Goal: Transaction & Acquisition: Purchase product/service

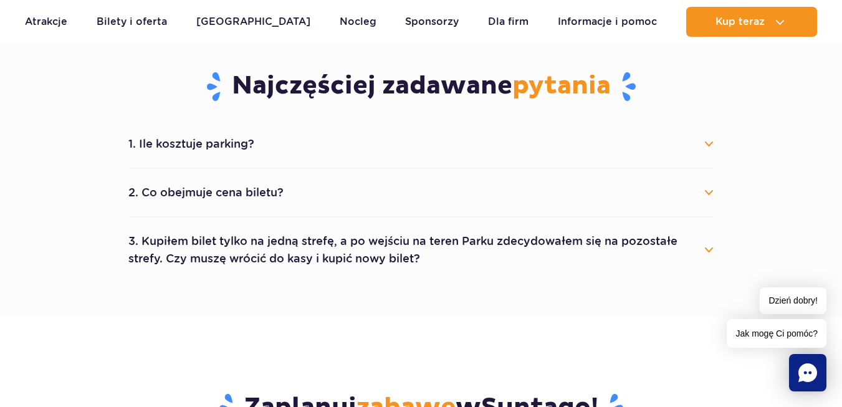
scroll to position [686, 0]
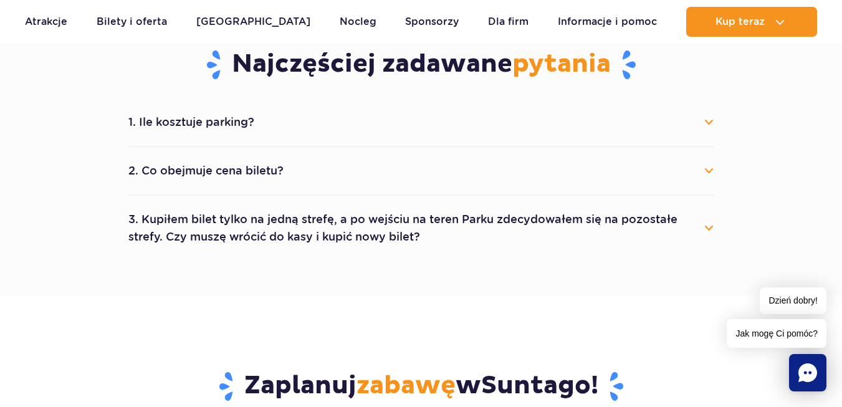
click at [708, 168] on button "2. Co obejmuje cena biletu?" at bounding box center [421, 170] width 586 height 27
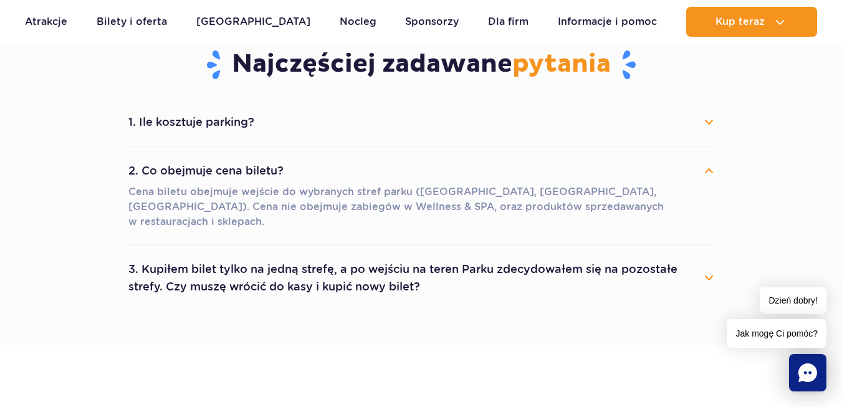
click at [708, 168] on button "2. Co obejmuje cena biletu?" at bounding box center [421, 170] width 586 height 27
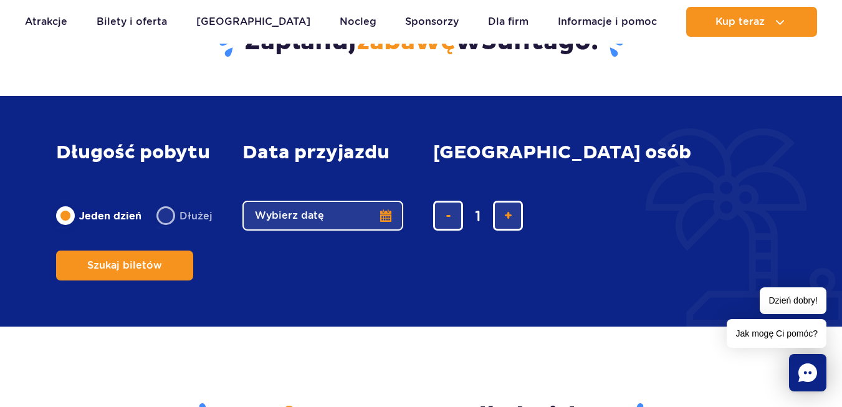
scroll to position [1060, 0]
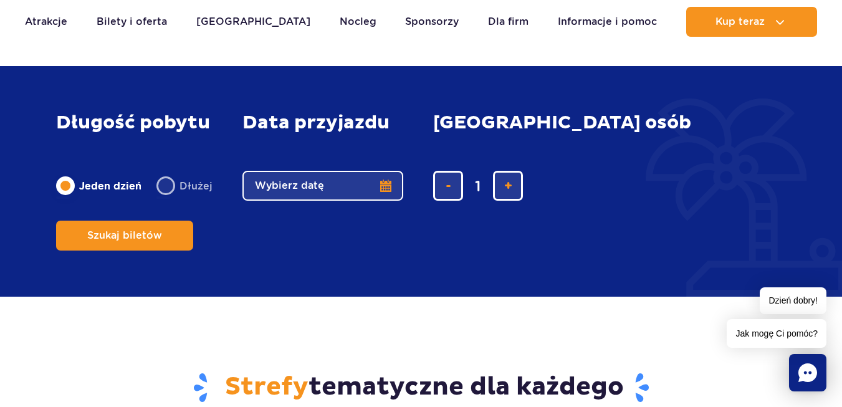
click at [385, 201] on button "Wybierz datę" at bounding box center [323, 186] width 161 height 30
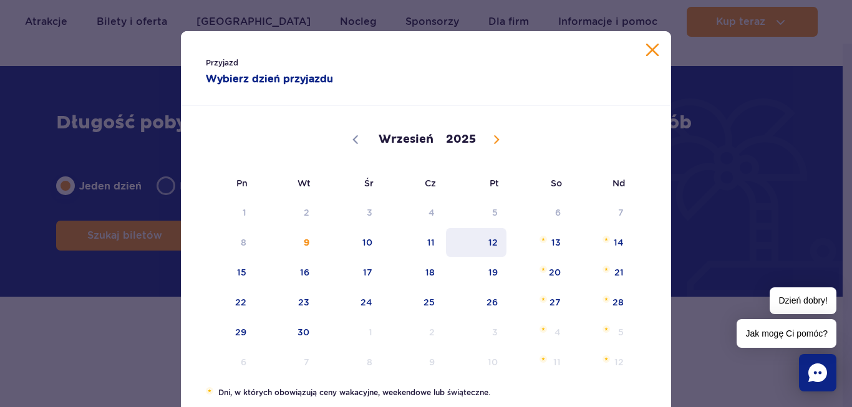
click at [490, 244] on span "12" at bounding box center [476, 242] width 63 height 29
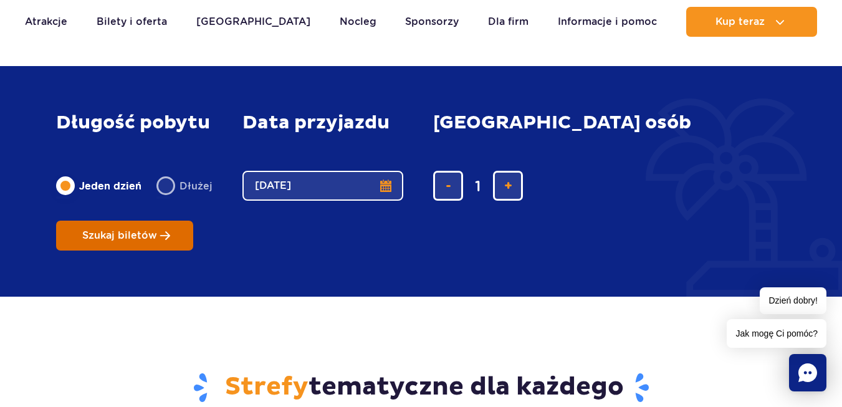
click at [157, 230] on span "Szukaj biletów" at bounding box center [119, 235] width 75 height 11
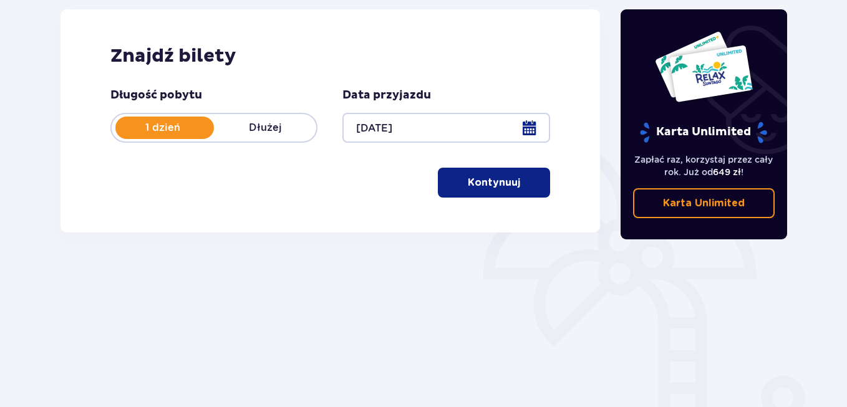
scroll to position [187, 0]
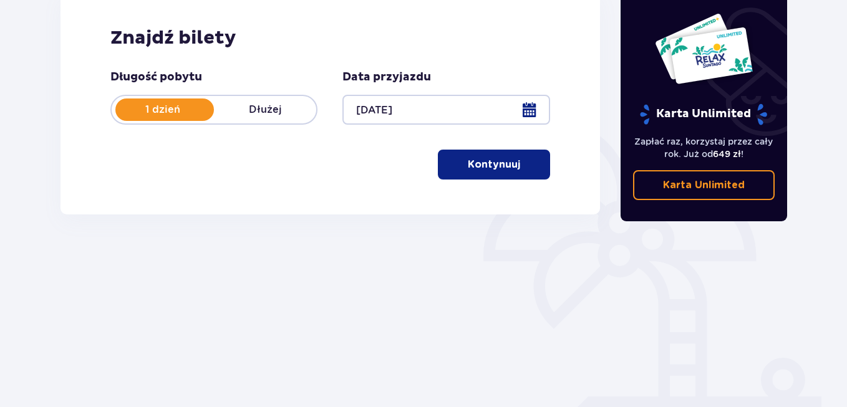
click at [496, 168] on p "Kontynuuj" at bounding box center [494, 165] width 52 height 14
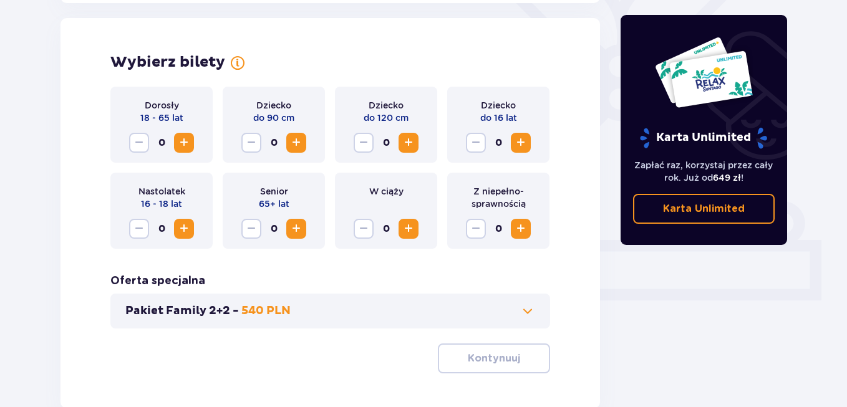
scroll to position [347, 0]
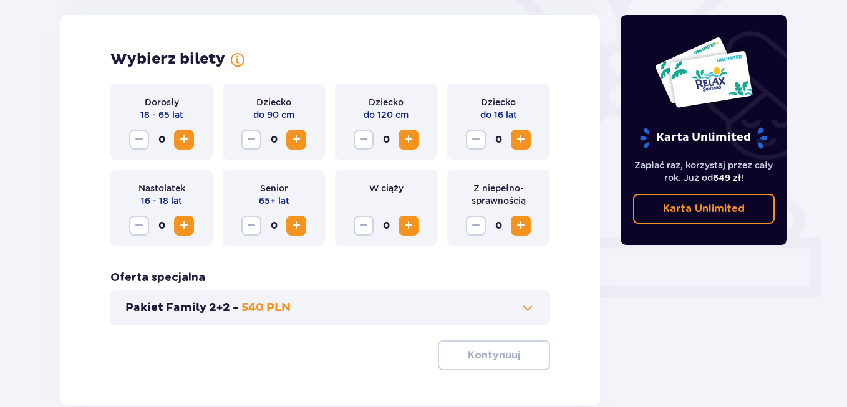
click at [181, 138] on span "Increase" at bounding box center [183, 139] width 15 height 15
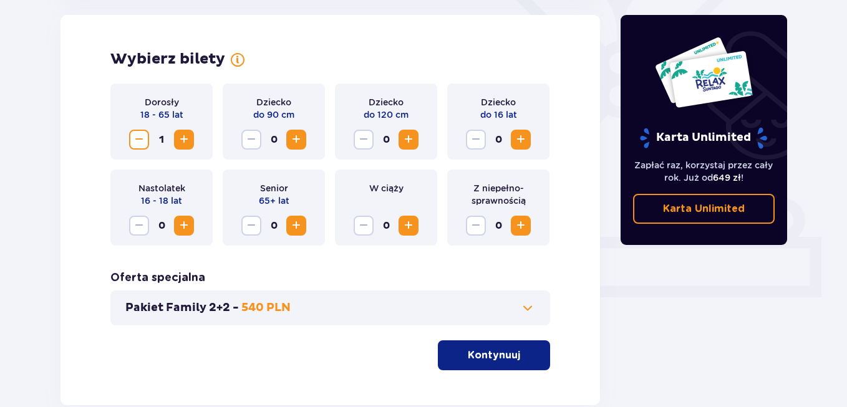
click at [491, 355] on p "Kontynuuj" at bounding box center [494, 356] width 52 height 14
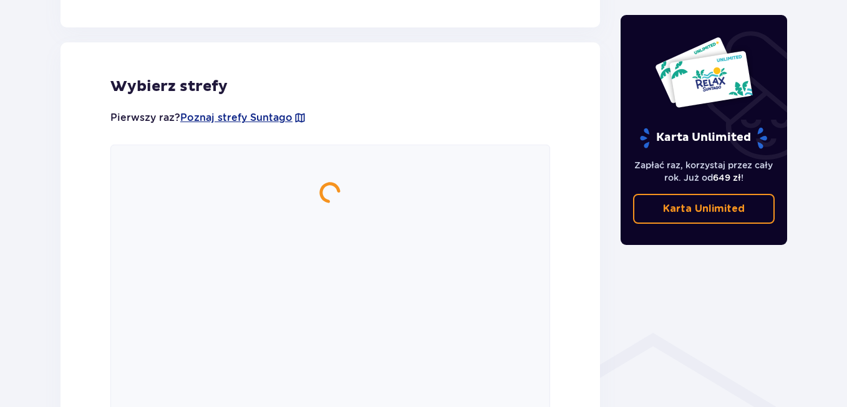
scroll to position [692, 0]
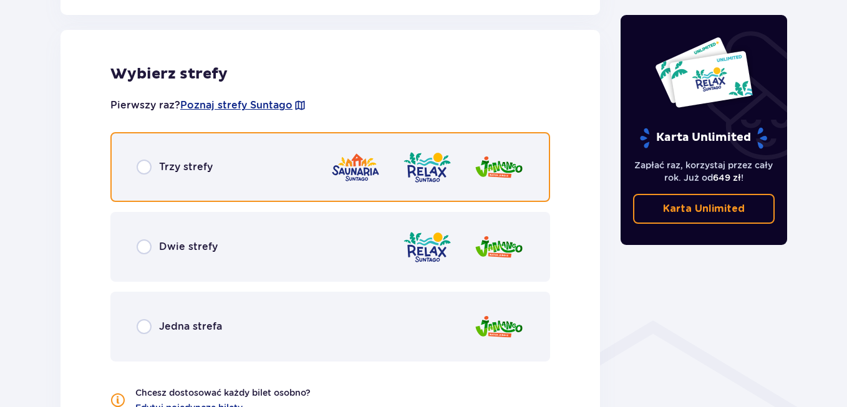
click at [143, 170] on input "radio" at bounding box center [144, 167] width 15 height 15
radio input "true"
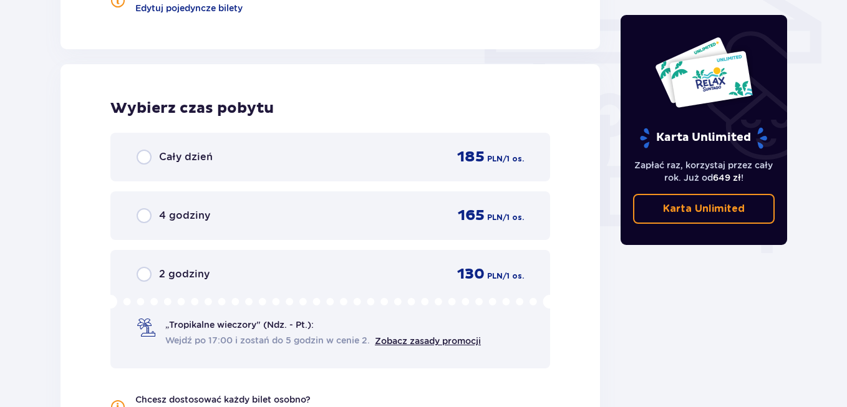
scroll to position [1064, 0]
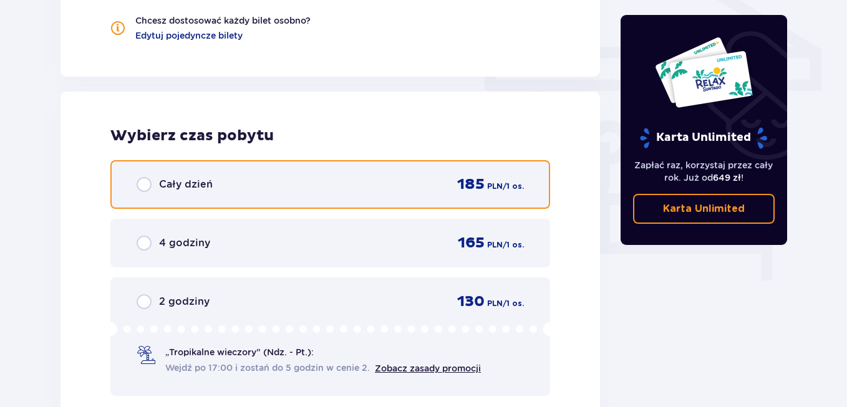
click at [141, 183] on input "radio" at bounding box center [144, 184] width 15 height 15
radio input "true"
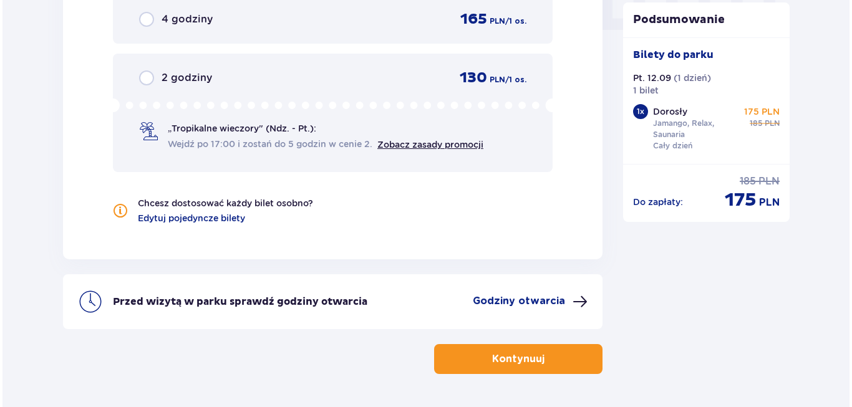
scroll to position [1268, 0]
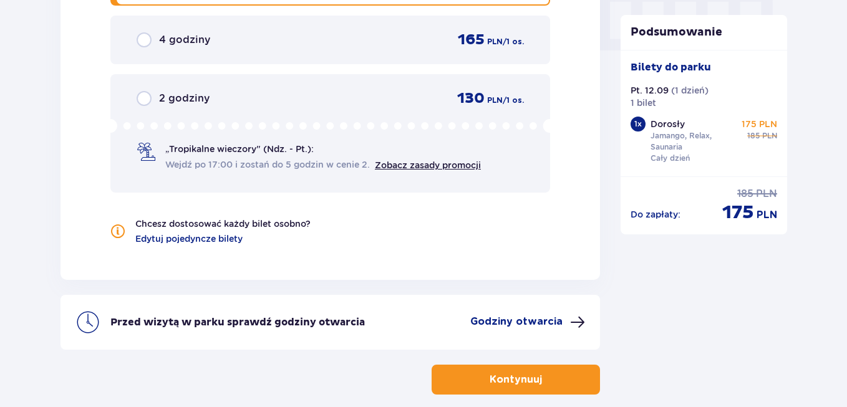
click at [511, 315] on p "Godziny otwarcia" at bounding box center [516, 322] width 92 height 14
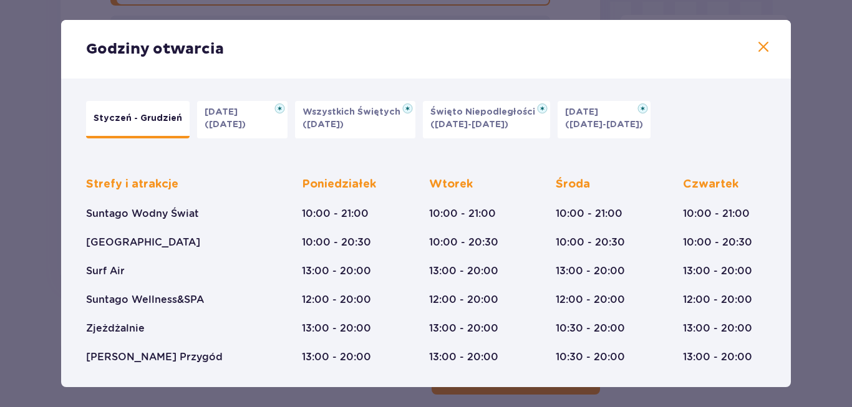
click at [759, 47] on span at bounding box center [763, 47] width 15 height 15
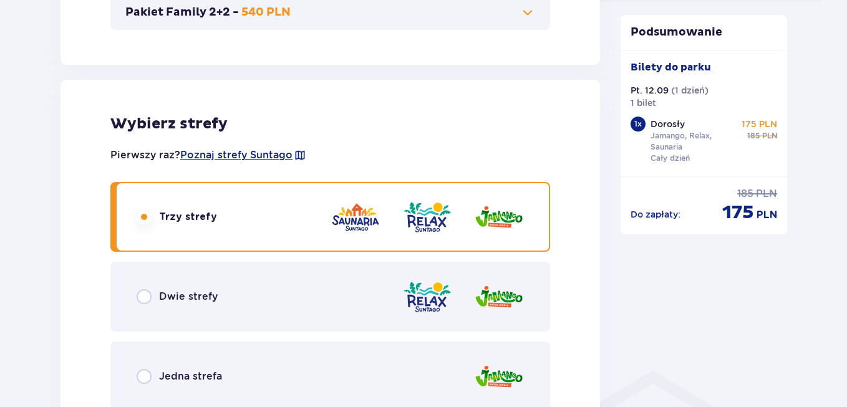
scroll to position [519, 0]
